Goal: Information Seeking & Learning: Learn about a topic

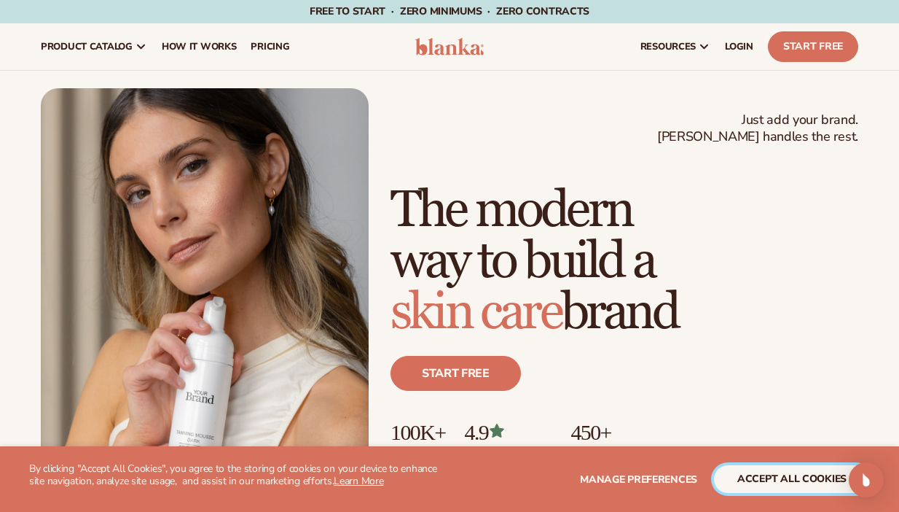
click at [793, 473] on button "accept all cookies" at bounding box center [792, 479] width 156 height 28
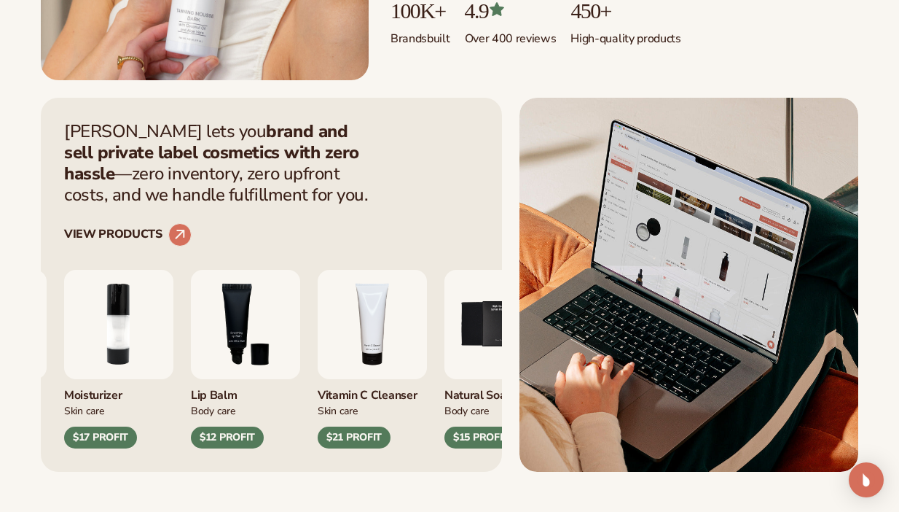
scroll to position [426, 0]
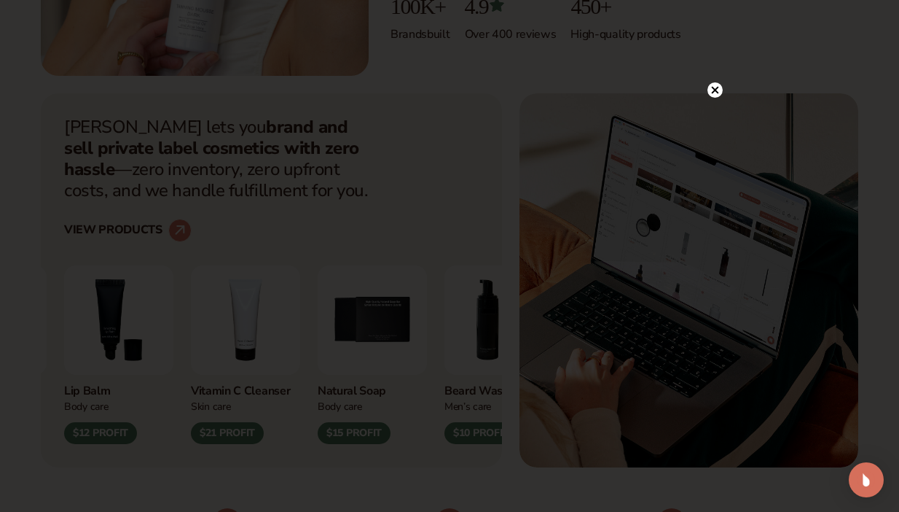
click at [702, 83] on div at bounding box center [449, 256] width 899 height 512
click at [718, 87] on icon at bounding box center [715, 89] width 7 height 7
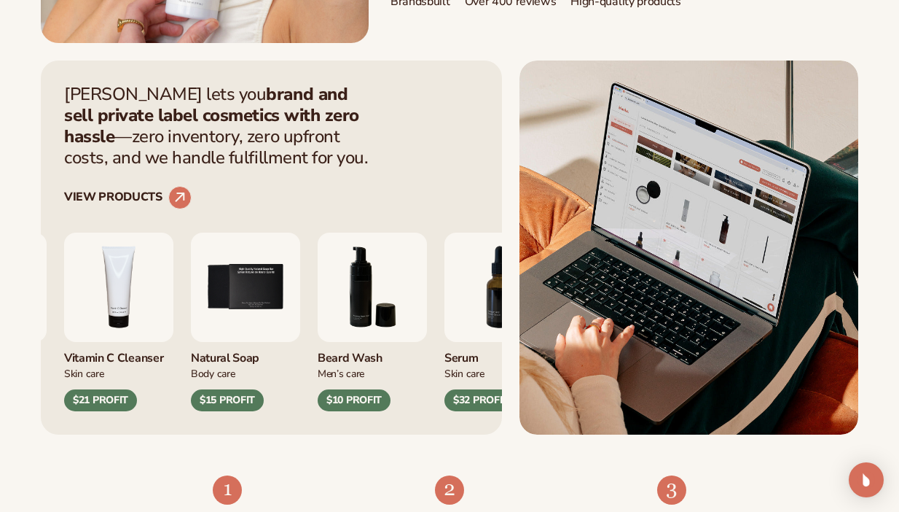
scroll to position [460, 0]
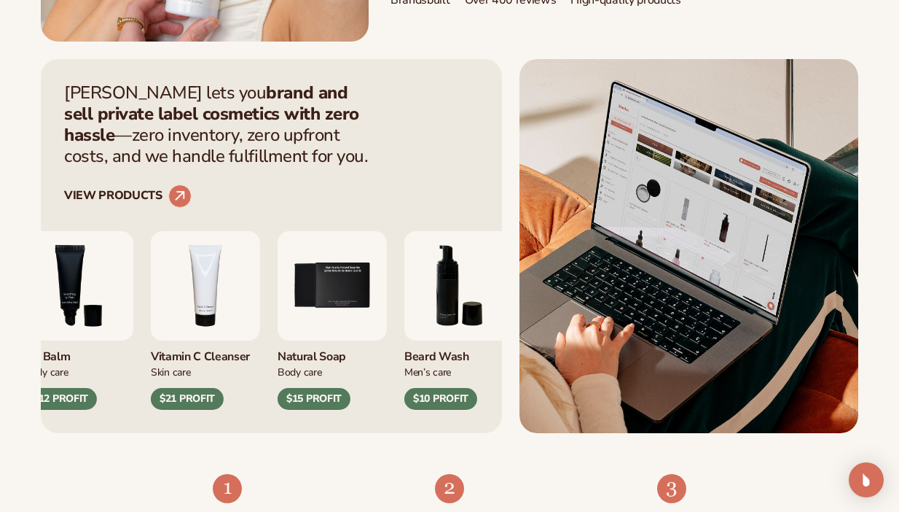
click at [327, 298] on img "5 / 9" at bounding box center [332, 285] width 109 height 109
click at [329, 286] on img "5 / 9" at bounding box center [332, 285] width 109 height 109
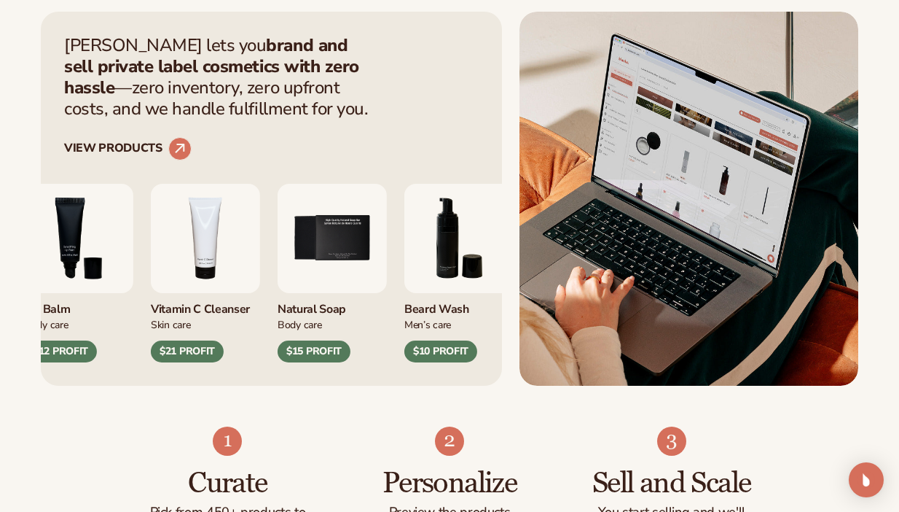
scroll to position [509, 0]
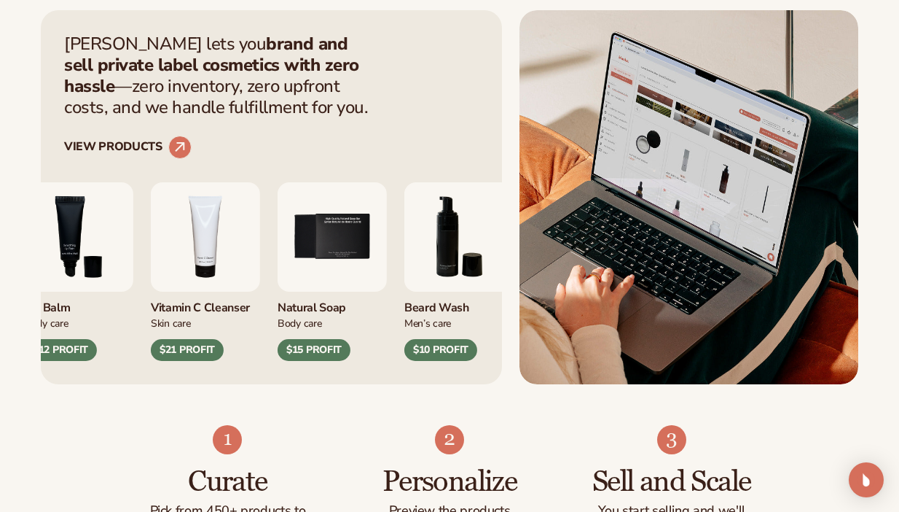
click at [330, 267] on img "5 / 9" at bounding box center [332, 236] width 109 height 109
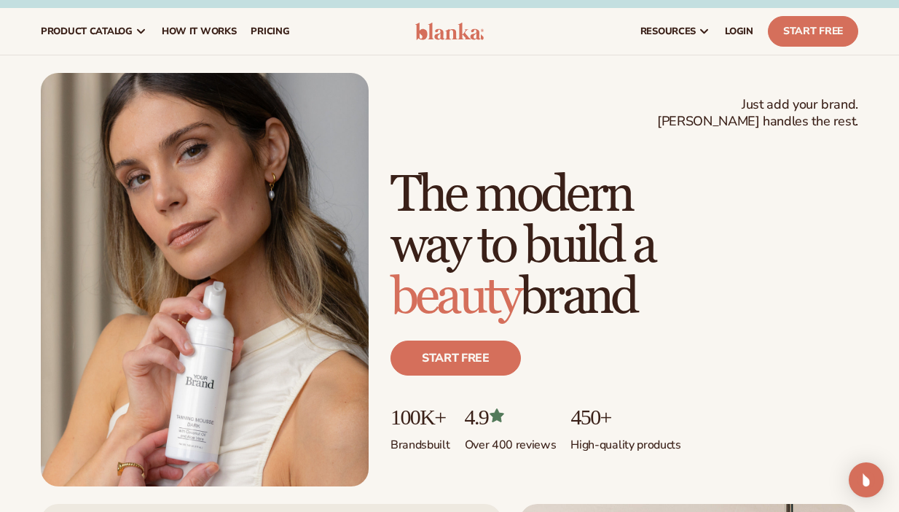
scroll to position [0, 0]
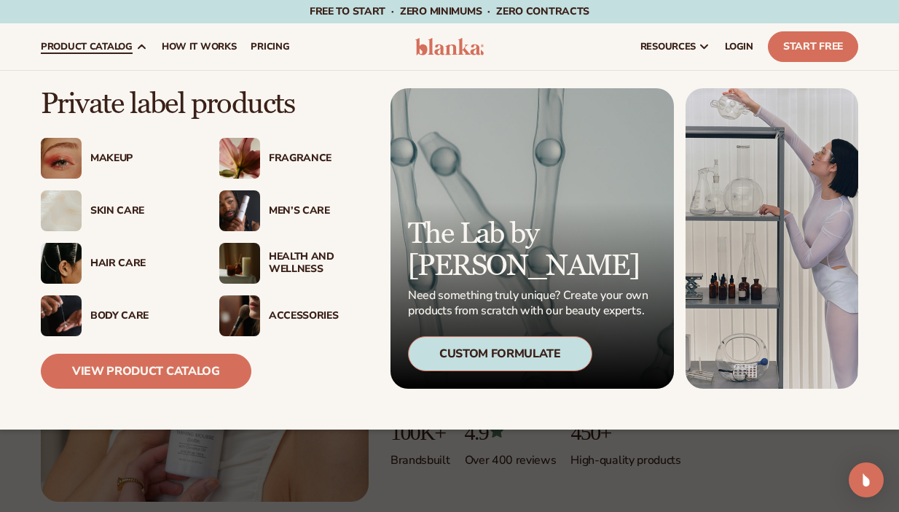
click at [110, 212] on div "Skin Care" at bounding box center [140, 211] width 100 height 12
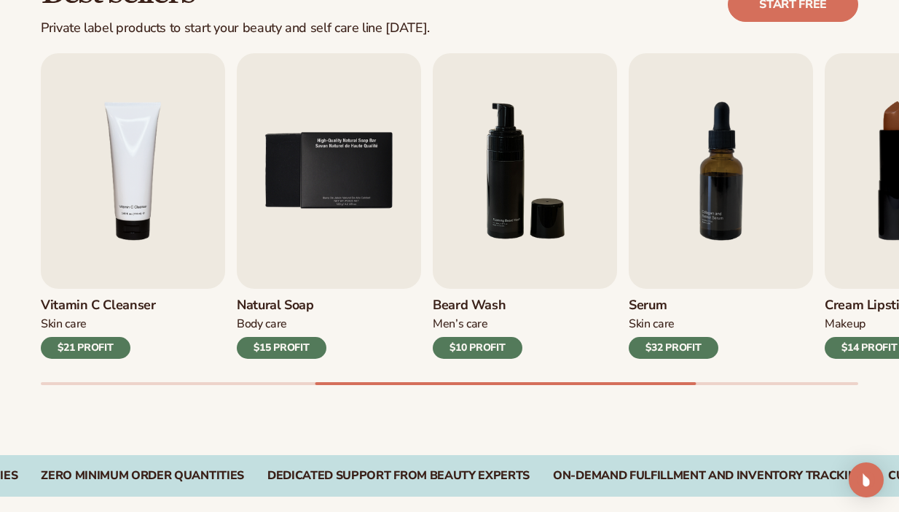
scroll to position [461, 0]
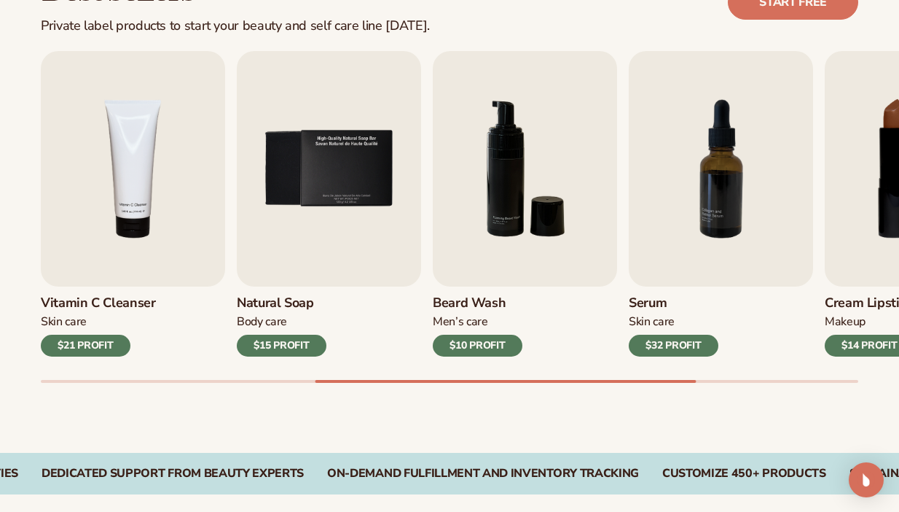
click at [283, 299] on h3 "Natural Soap" at bounding box center [282, 303] width 90 height 16
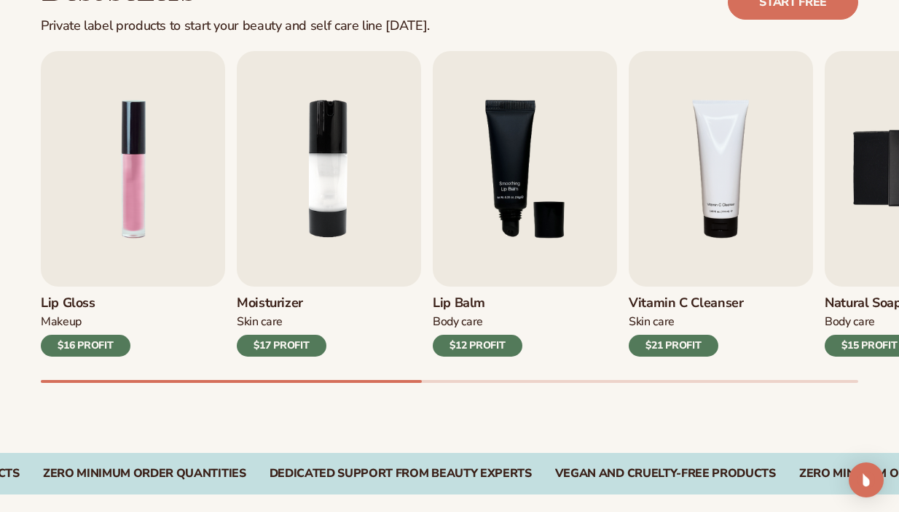
click at [80, 302] on h3 "Lip Gloss" at bounding box center [86, 303] width 90 height 16
click at [122, 217] on img "1 / 9" at bounding box center [133, 168] width 184 height 235
click at [125, 291] on div "Lip Gloss Makeup $16 PROFIT" at bounding box center [133, 321] width 184 height 70
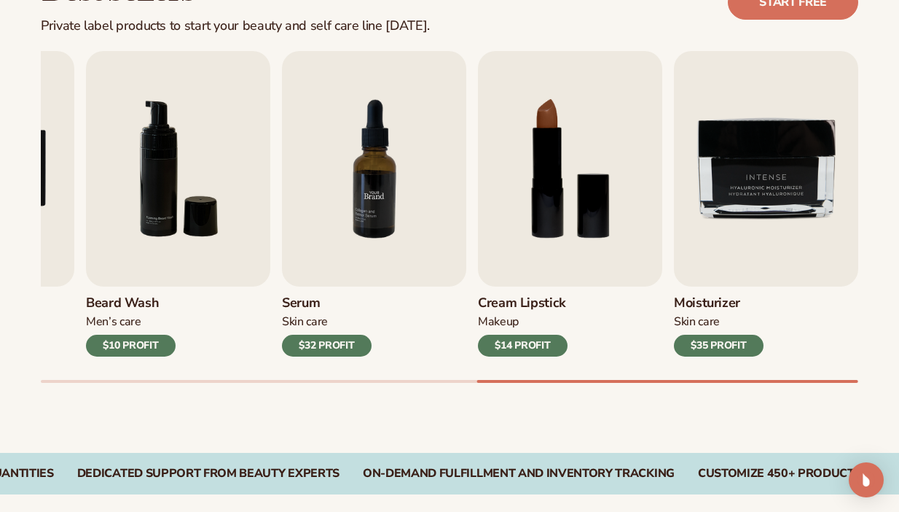
click at [363, 213] on img "7 / 9" at bounding box center [374, 168] width 184 height 235
click at [384, 226] on img "7 / 9" at bounding box center [374, 168] width 184 height 235
click at [313, 318] on div "Skin Care" at bounding box center [327, 321] width 90 height 15
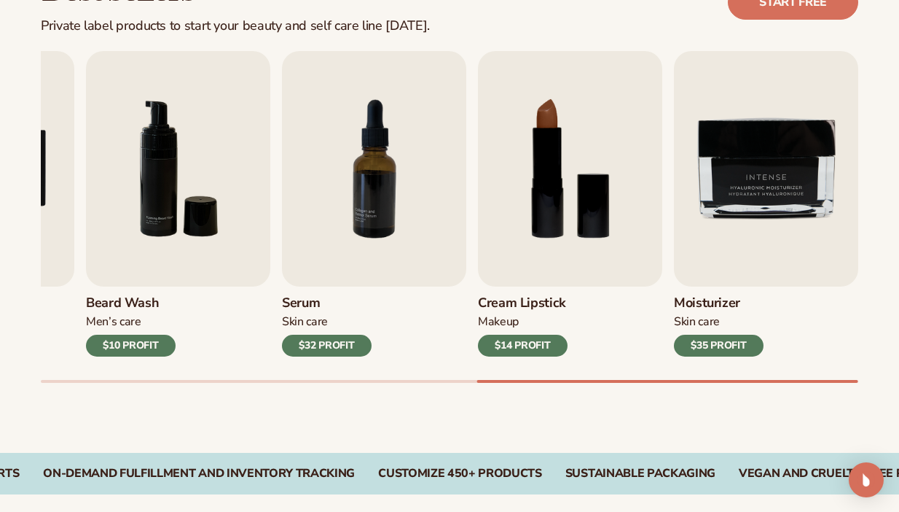
click at [326, 290] on div "Serum [MEDICAL_DATA] $32 PROFIT" at bounding box center [374, 321] width 184 height 70
click at [365, 234] on img "7 / 9" at bounding box center [374, 168] width 184 height 235
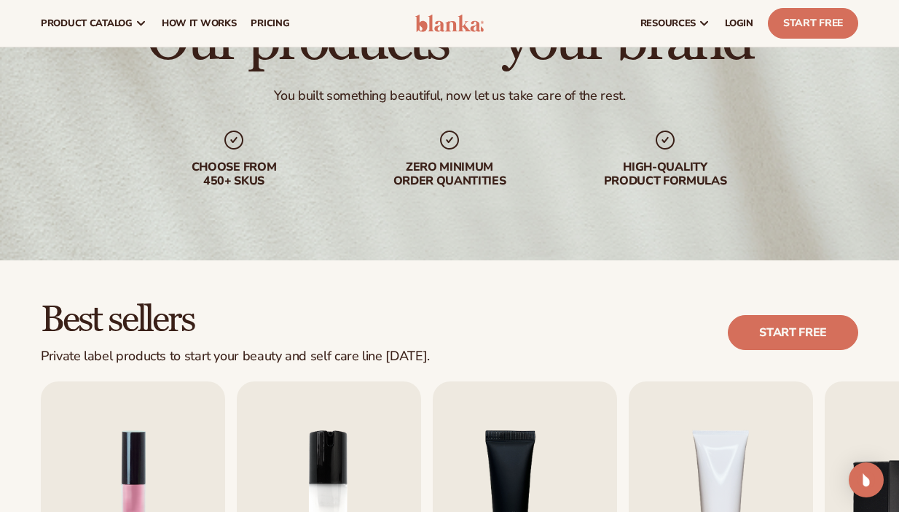
scroll to position [0, 0]
